Goal: Participate in discussion

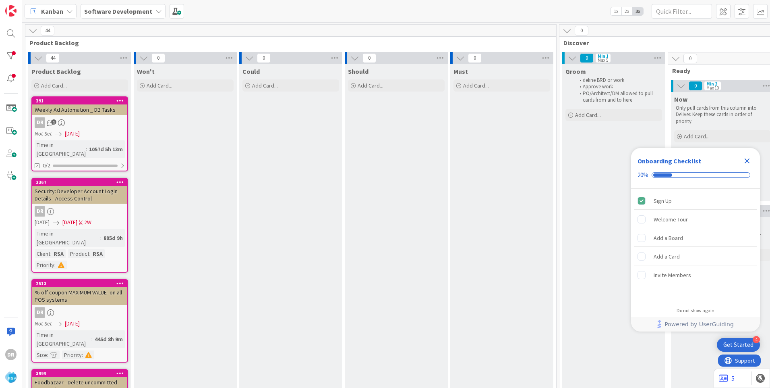
click at [753, 162] on div "Close Checklist" at bounding box center [747, 160] width 13 height 13
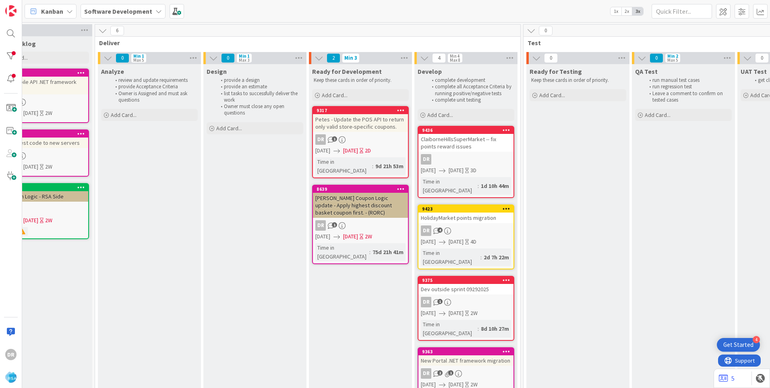
scroll to position [0, 802]
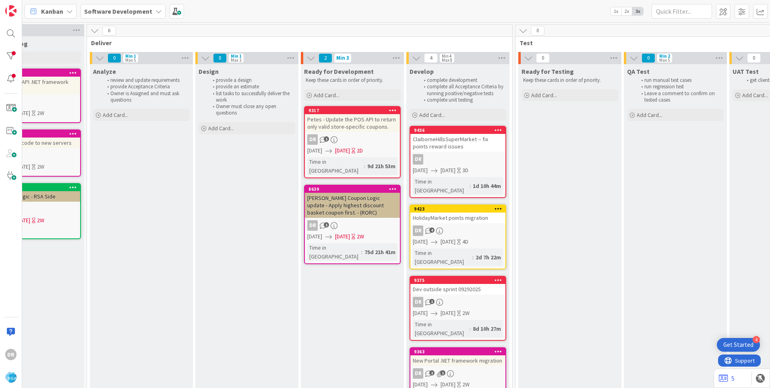
click at [483, 213] on div "HolidayMarket points migration" at bounding box center [457, 217] width 95 height 10
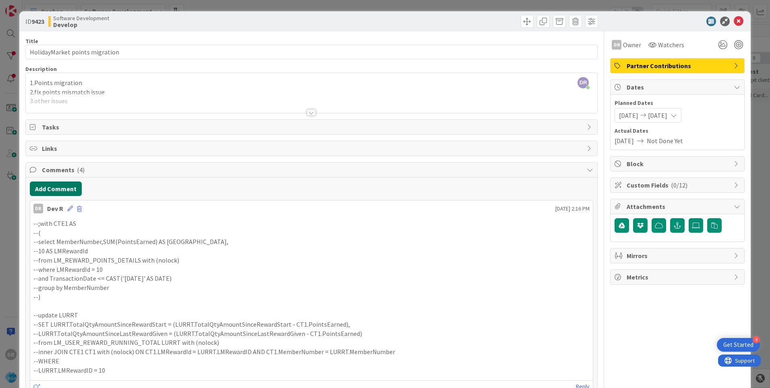
click at [70, 187] on button "Add Comment" at bounding box center [56, 188] width 52 height 15
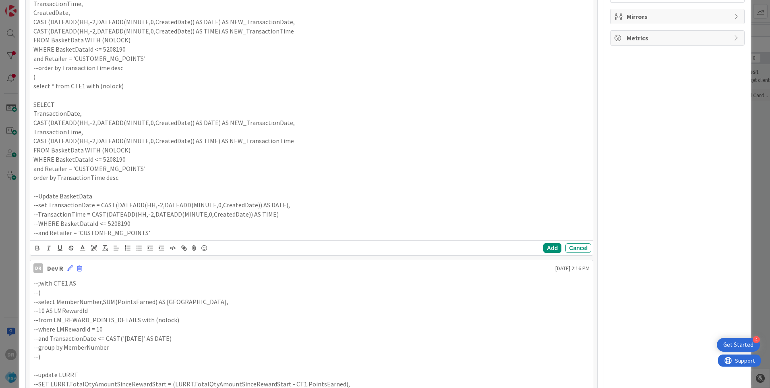
scroll to position [249, 0]
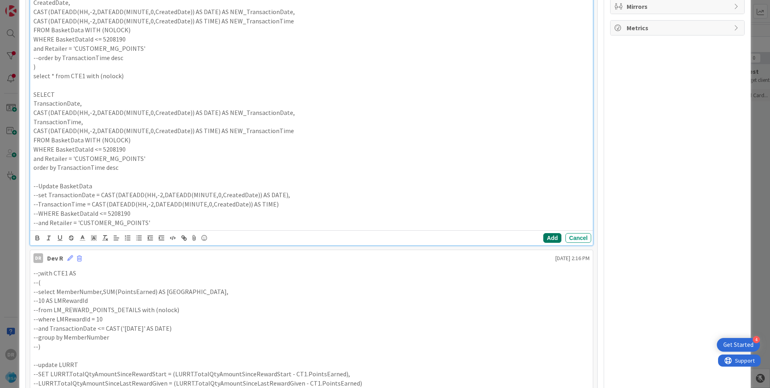
click at [550, 238] on button "Add" at bounding box center [552, 238] width 18 height 10
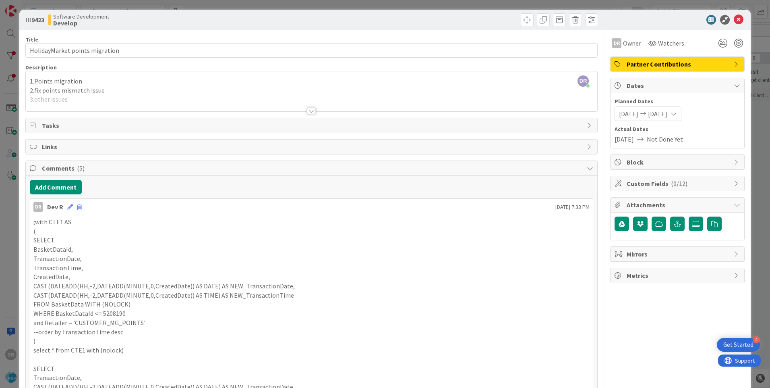
scroll to position [0, 0]
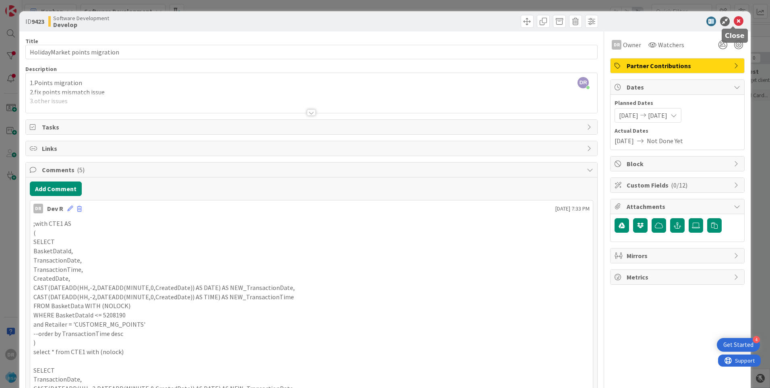
click at [734, 18] on icon at bounding box center [739, 22] width 10 height 10
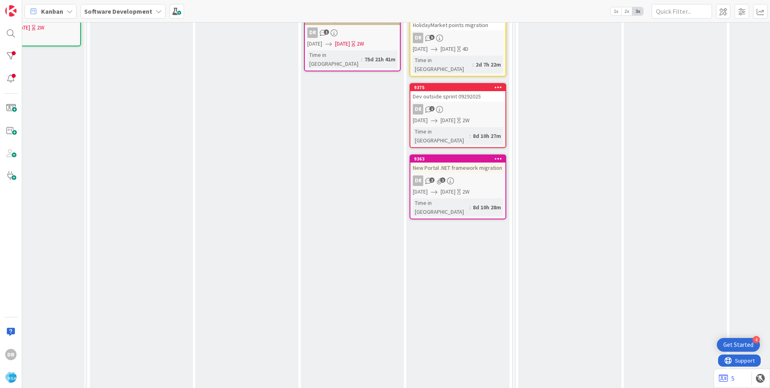
scroll to position [0, 802]
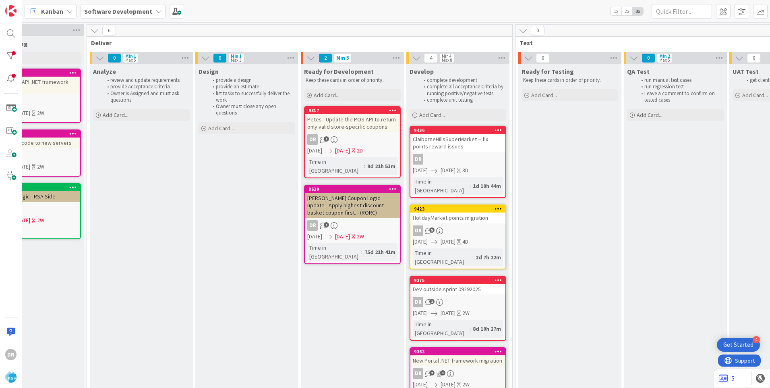
click at [466, 212] on div "HolidayMarket points migration" at bounding box center [457, 217] width 95 height 10
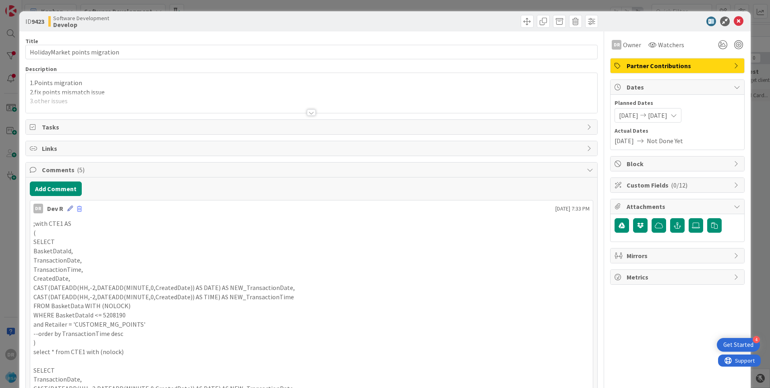
click at [69, 208] on icon at bounding box center [70, 208] width 6 height 6
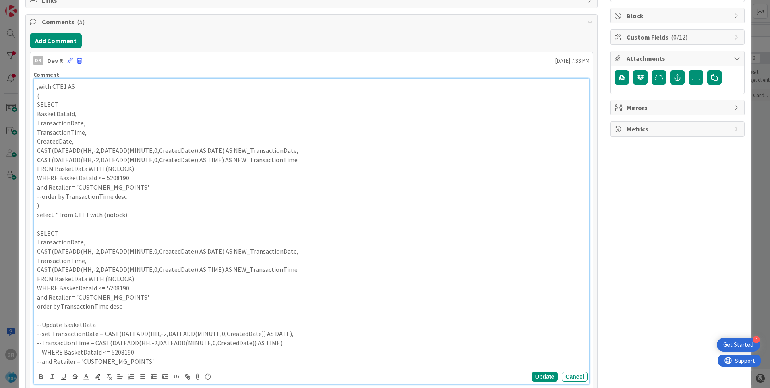
scroll to position [166, 0]
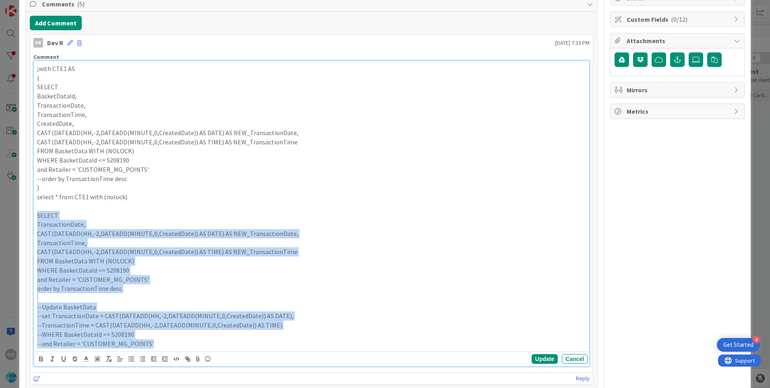
drag, startPoint x: 162, startPoint y: 344, endPoint x: 32, endPoint y: 214, distance: 182.9
click at [32, 214] on div "Comment ;with CTE1 AS ( SELECT BasketDataId, TransactionDate, TransactionTime, …" at bounding box center [311, 209] width 563 height 319
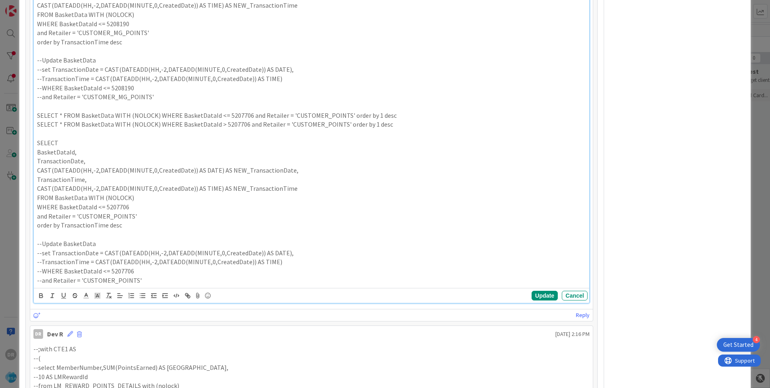
scroll to position [438, 0]
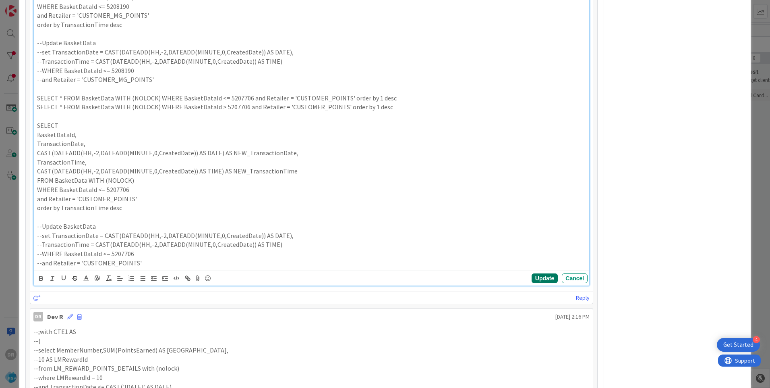
click at [539, 278] on button "Update" at bounding box center [545, 278] width 26 height 10
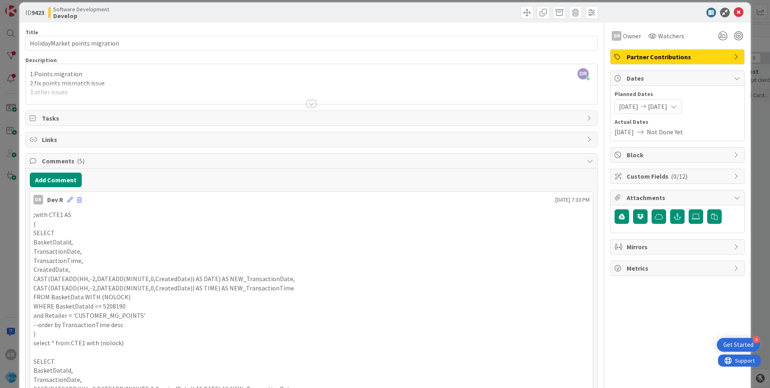
scroll to position [0, 0]
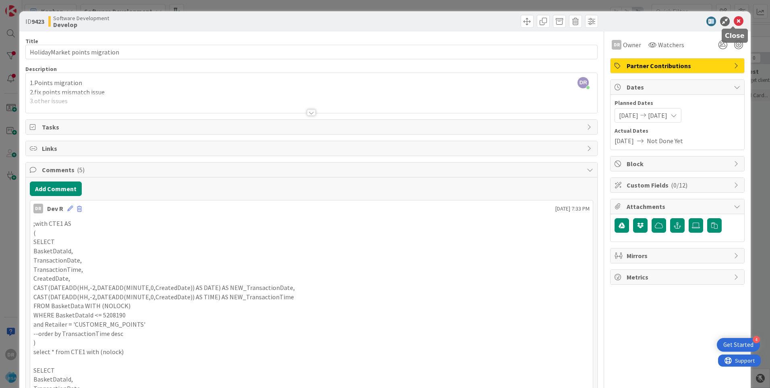
click at [734, 22] on icon at bounding box center [739, 22] width 10 height 10
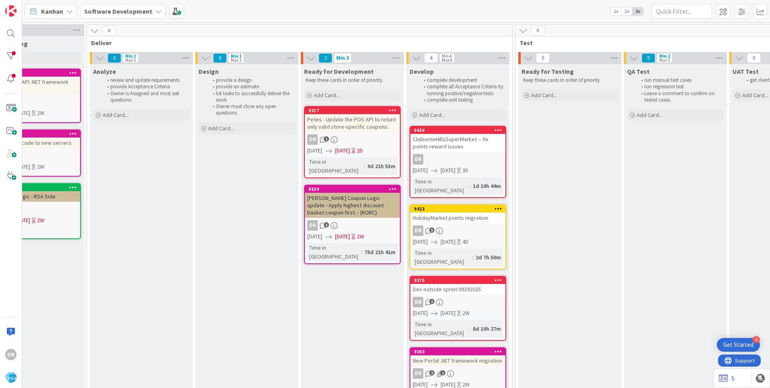
scroll to position [0, 802]
click at [461, 213] on div "HolidayMarket points migration" at bounding box center [457, 217] width 95 height 10
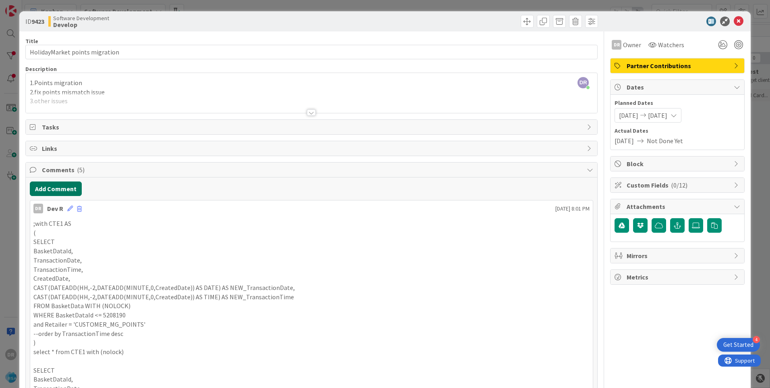
click at [61, 189] on button "Add Comment" at bounding box center [56, 188] width 52 height 15
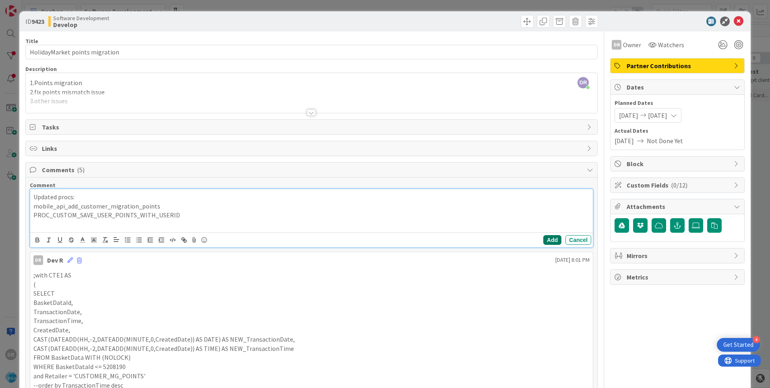
click at [550, 237] on button "Add" at bounding box center [552, 240] width 18 height 10
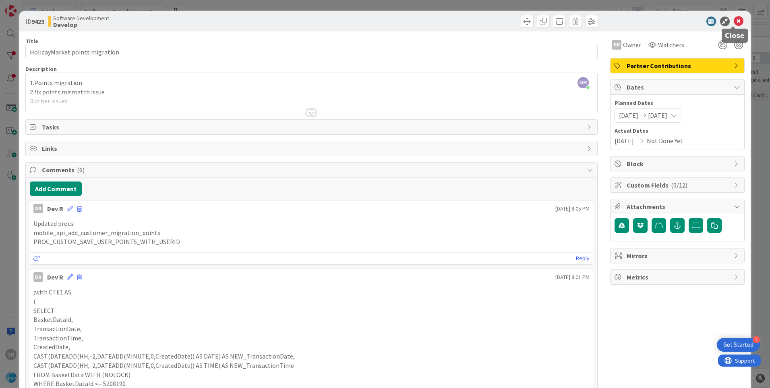
click at [736, 20] on icon at bounding box center [739, 22] width 10 height 10
